Goal: Check status: Check status

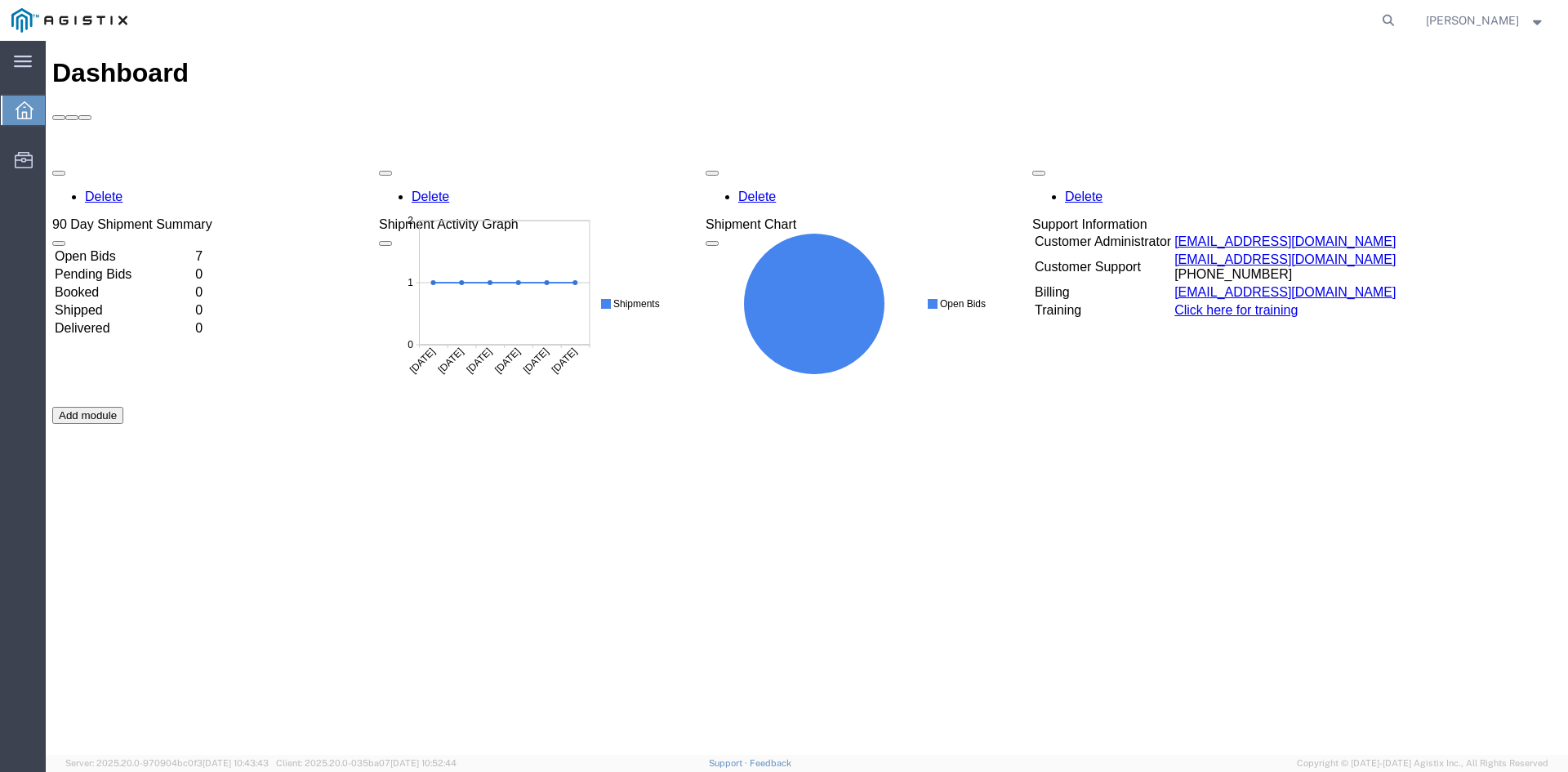
click at [1385, 17] on form at bounding box center [1389, 20] width 26 height 41
click at [1377, 20] on icon at bounding box center [1388, 20] width 23 height 23
paste input "57023349"
type input "57023349"
click at [1377, 21] on icon at bounding box center [1388, 20] width 23 height 23
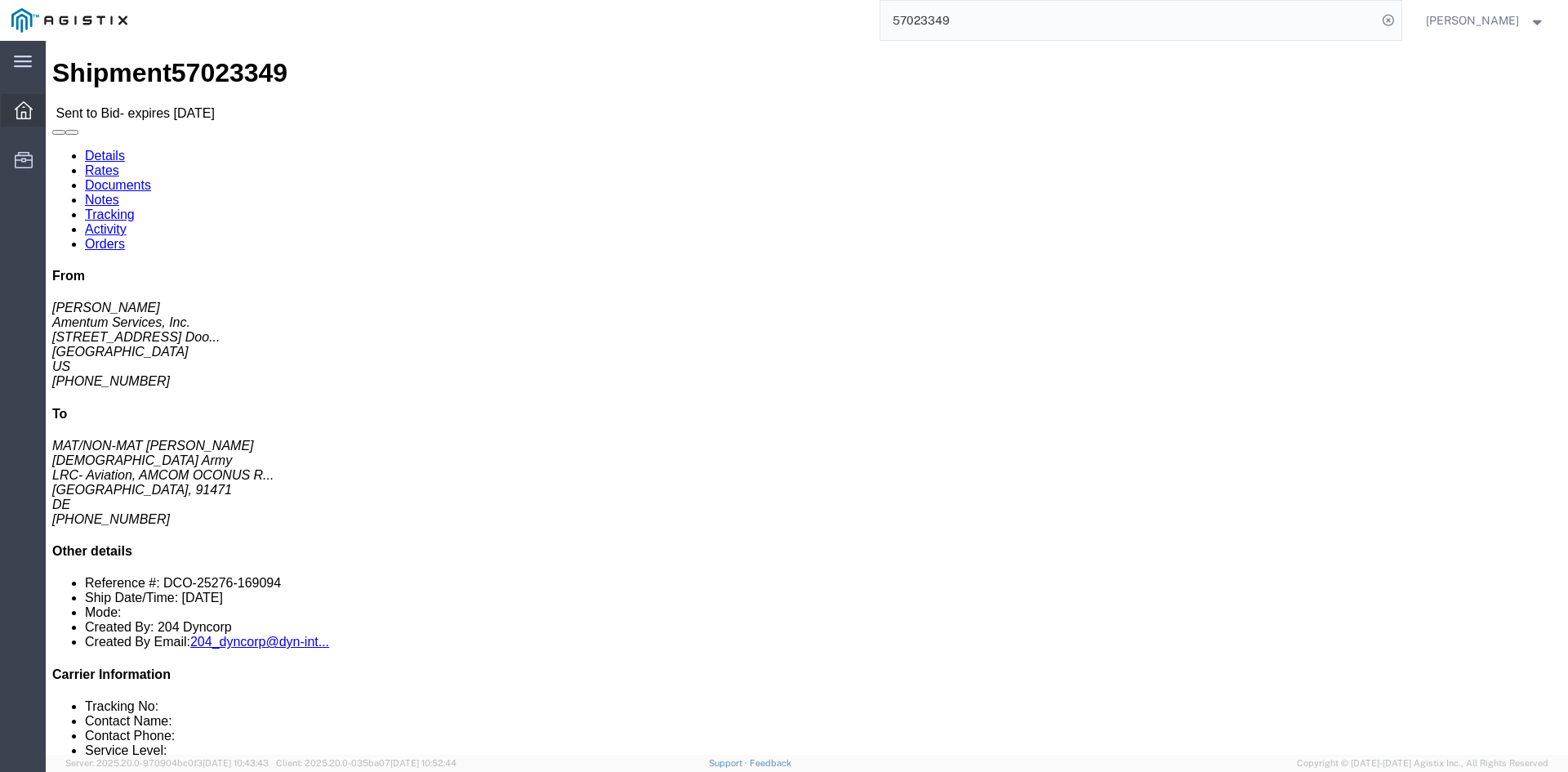
drag, startPoint x: 24, startPoint y: 104, endPoint x: 44, endPoint y: 106, distance: 20.1
click at [24, 104] on icon at bounding box center [23, 110] width 18 height 18
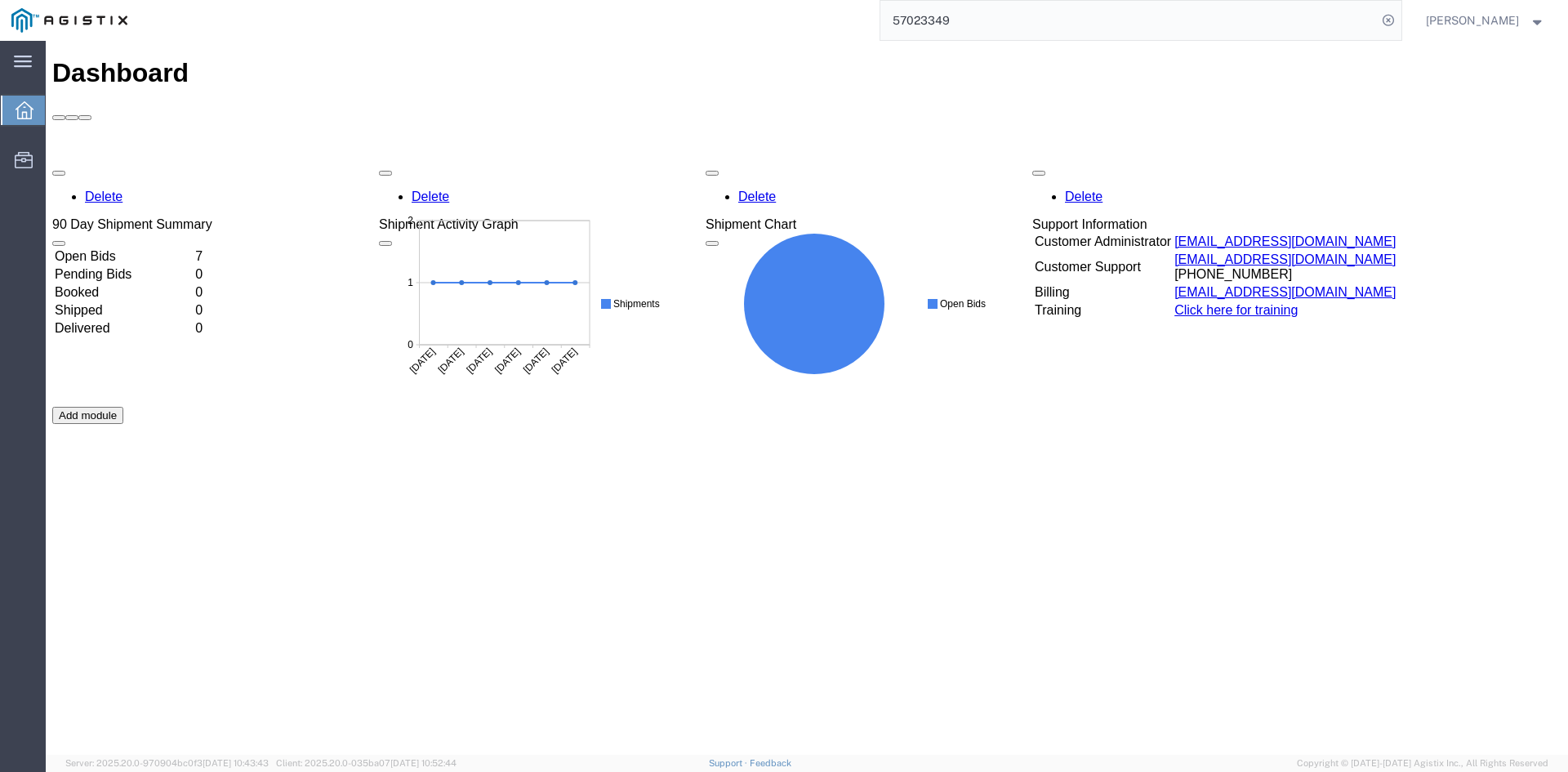
click at [110, 162] on div "Delete 90 Day Shipment Summary Open Bids 7 Pending Bids 0 Booked 0 Shipped 0 De…" at bounding box center [807, 407] width 1509 height 490
click at [135, 249] on td "Open Bids" at bounding box center [123, 257] width 139 height 17
